Goal: Information Seeking & Learning: Learn about a topic

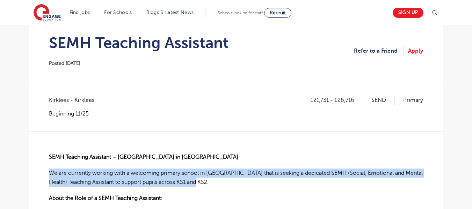
scroll to position [35, 0]
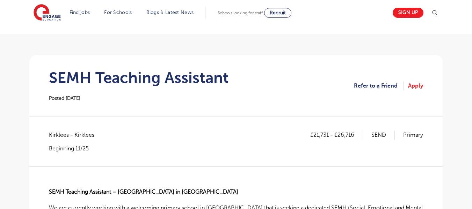
click at [200, 90] on div "SEMH Teaching Assistant Posted [DATE]" at bounding box center [139, 86] width 180 height 34
click at [223, 99] on div "SEMH Teaching Assistant Posted [DATE]" at bounding box center [139, 86] width 180 height 34
click at [214, 61] on section "SEMH Teaching Assistant Posted [DATE] Refer to a Friend Apply" at bounding box center [236, 85] width 402 height 61
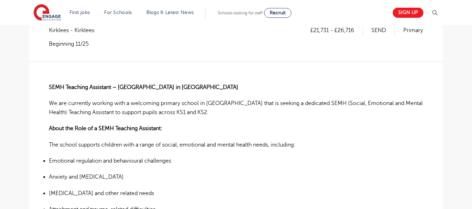
scroll to position [0, 0]
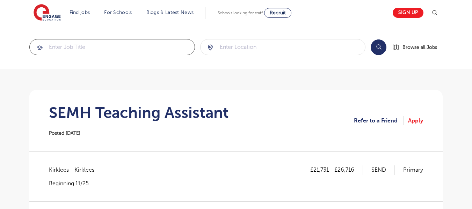
click at [67, 42] on input "search" at bounding box center [112, 46] width 165 height 15
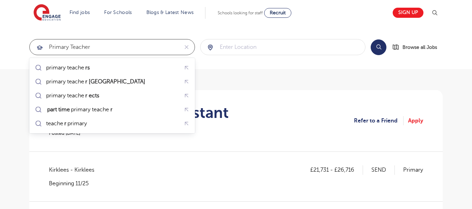
type input "Primary Teacher"
click button "Submit" at bounding box center [0, 0] width 0 height 0
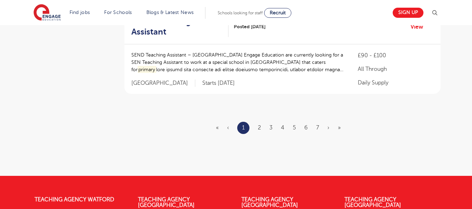
scroll to position [907, 0]
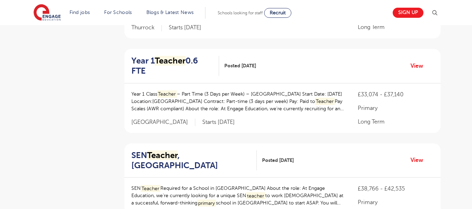
scroll to position [527, 0]
